Goal: Obtain resource: Obtain resource

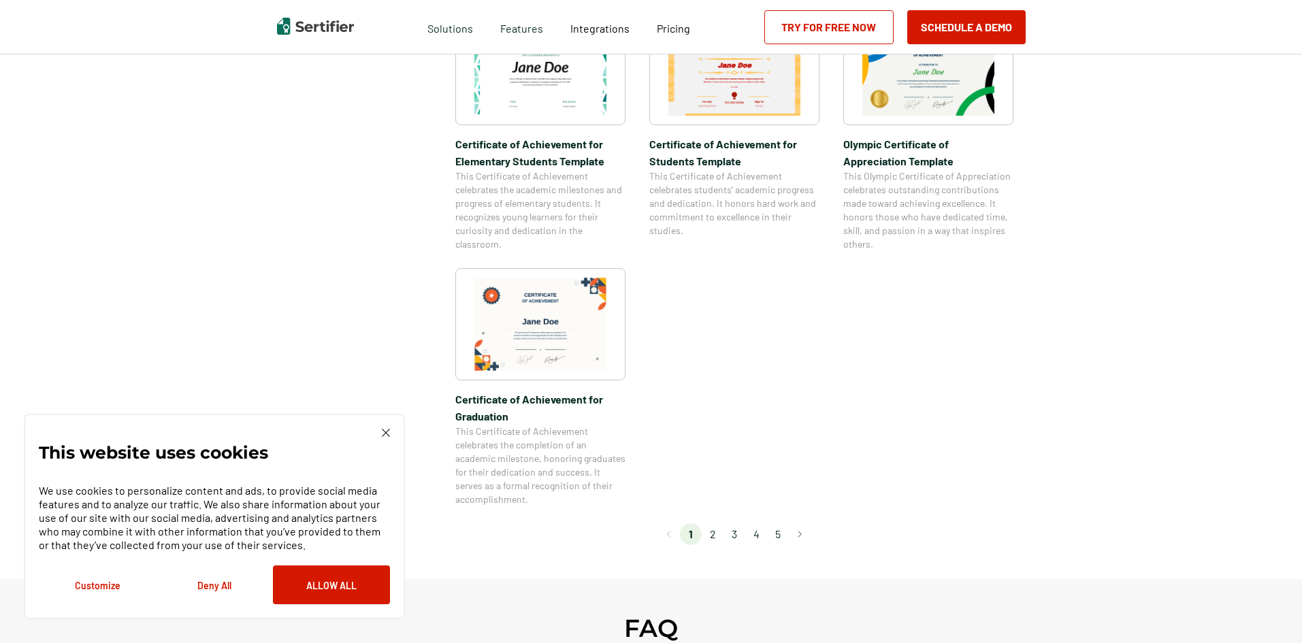
scroll to position [1179, 0]
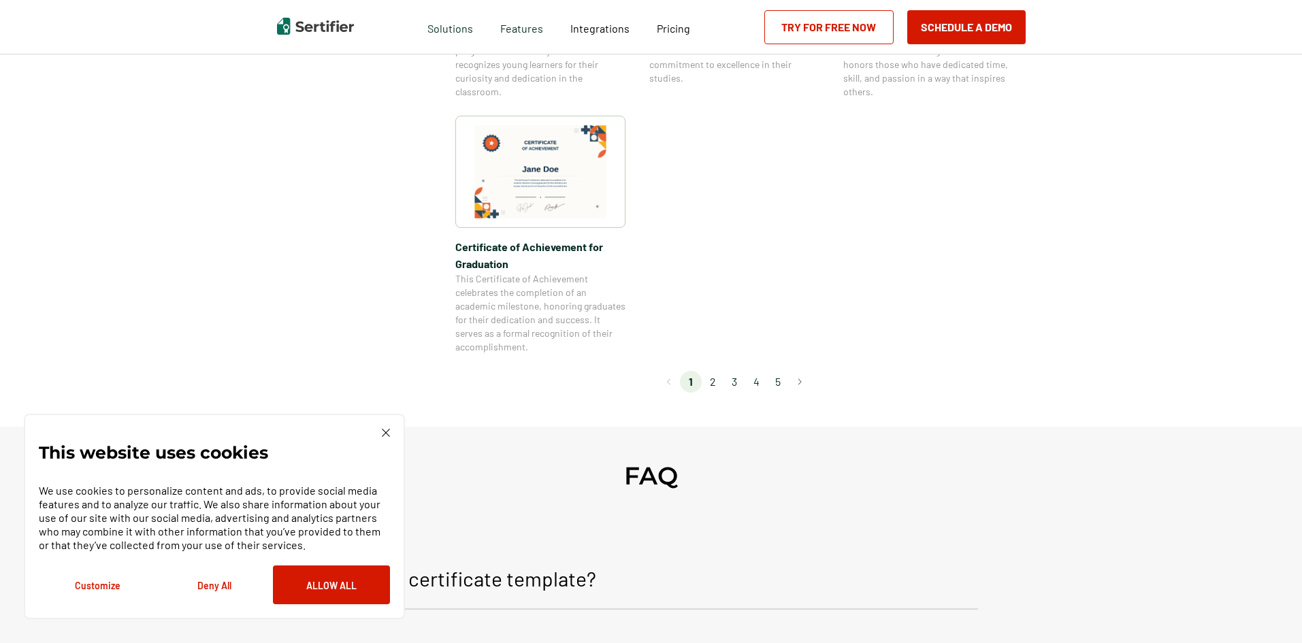
click at [719, 384] on li "2" at bounding box center [713, 382] width 22 height 22
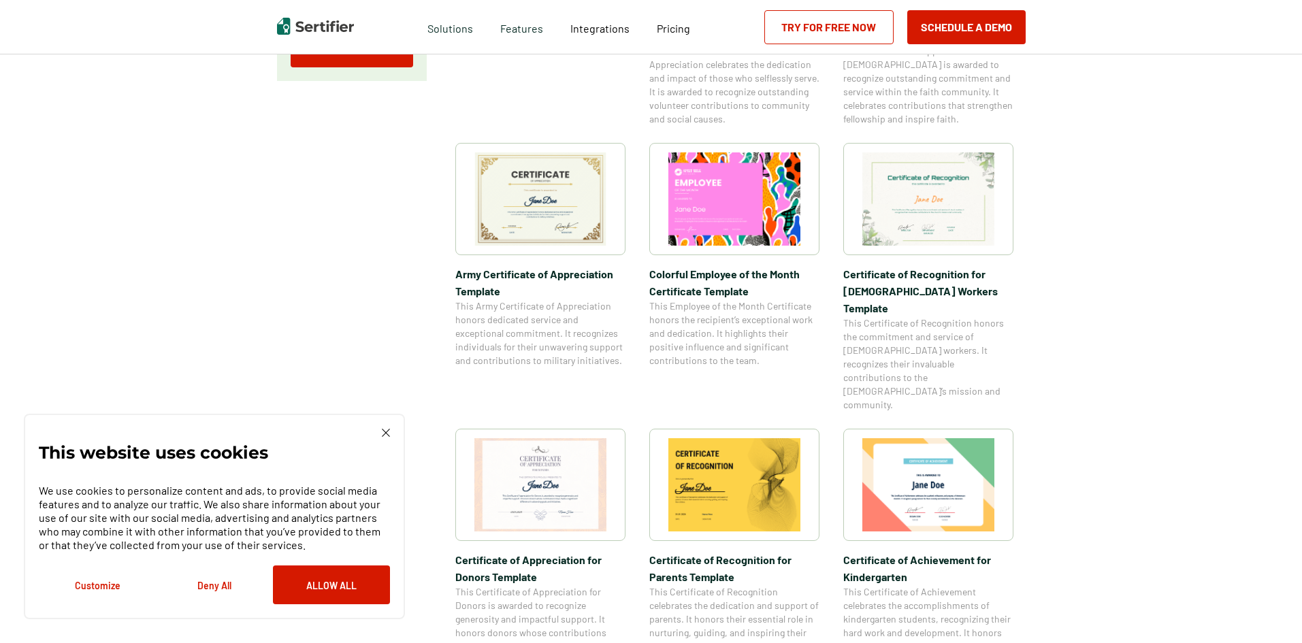
scroll to position [454, 0]
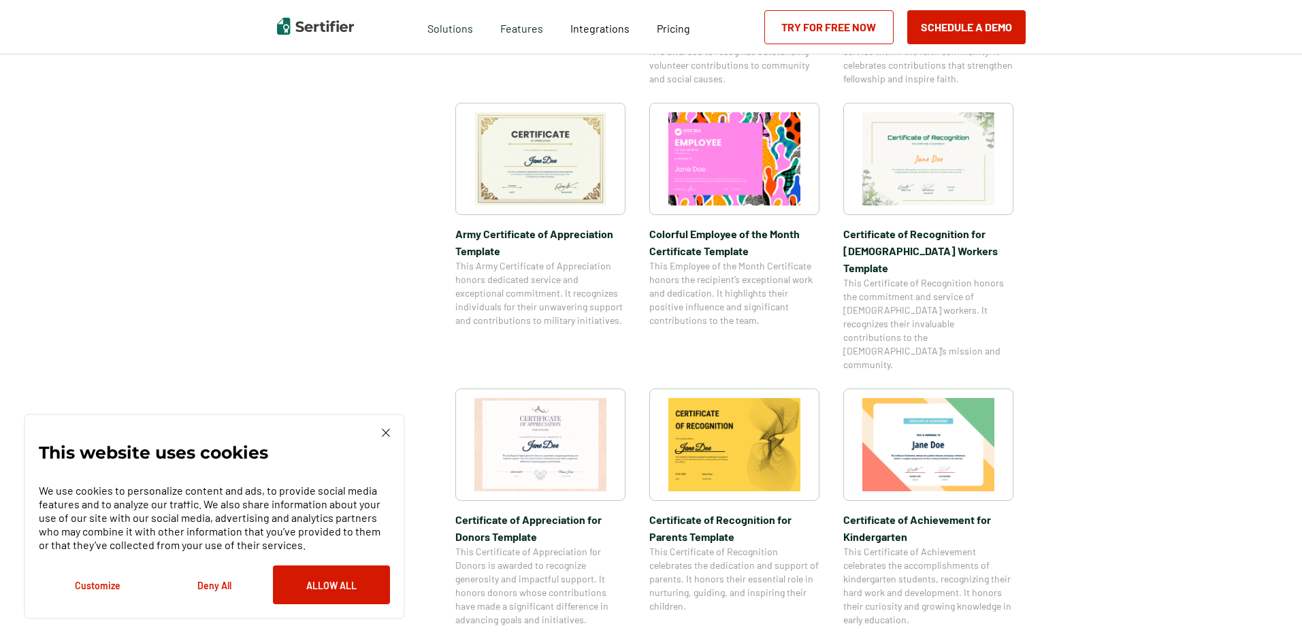
click at [579, 178] on img at bounding box center [540, 158] width 132 height 93
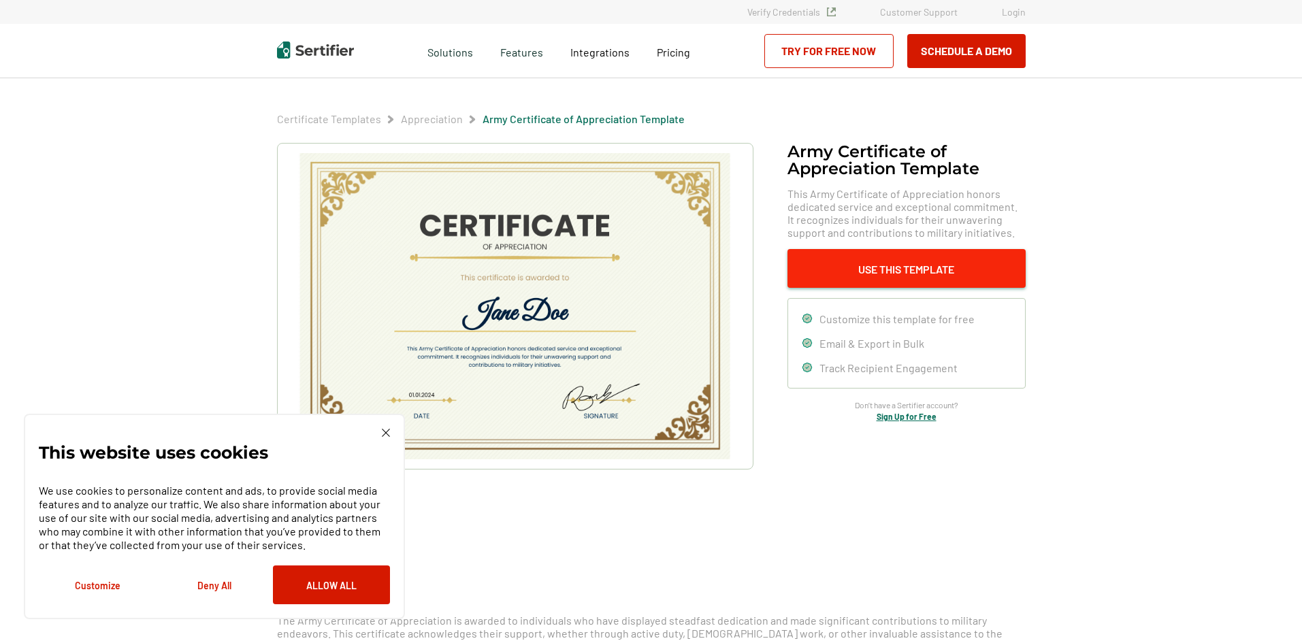
click at [923, 263] on button "Use This Template" at bounding box center [906, 268] width 238 height 39
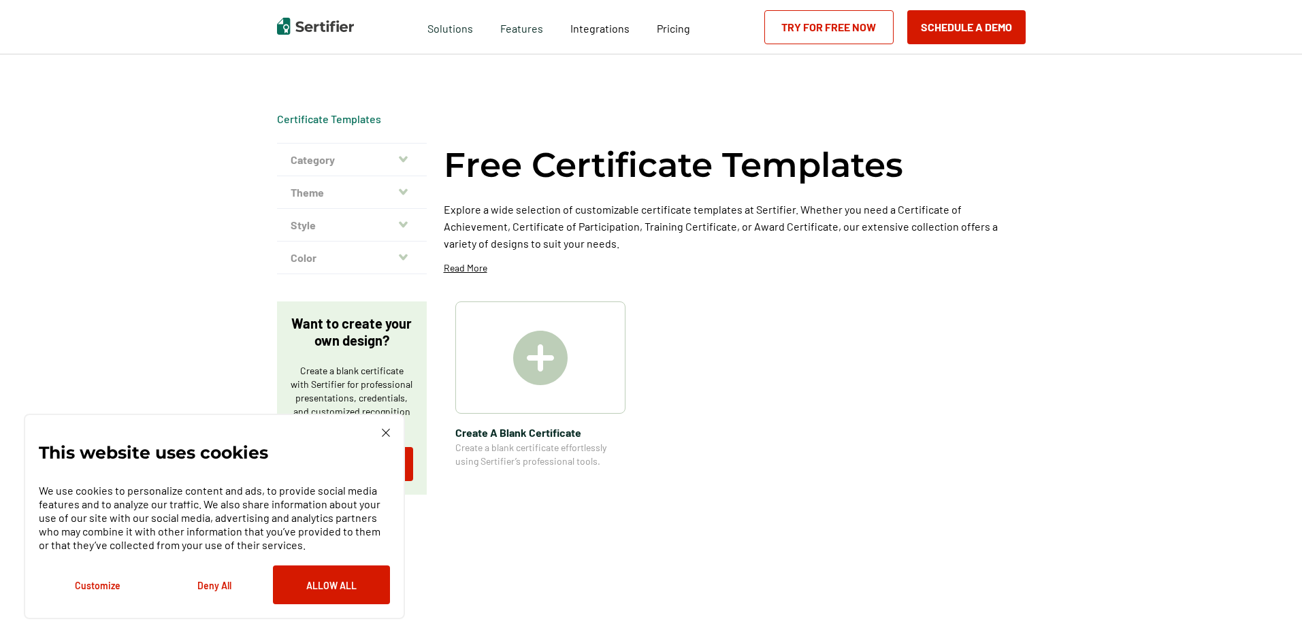
scroll to position [454, 0]
